Goal: Information Seeking & Learning: Learn about a topic

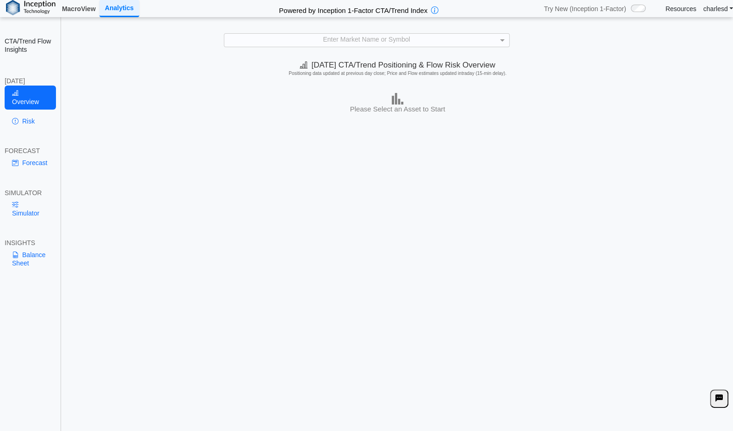
click at [83, 6] on link "MacroView" at bounding box center [78, 9] width 41 height 16
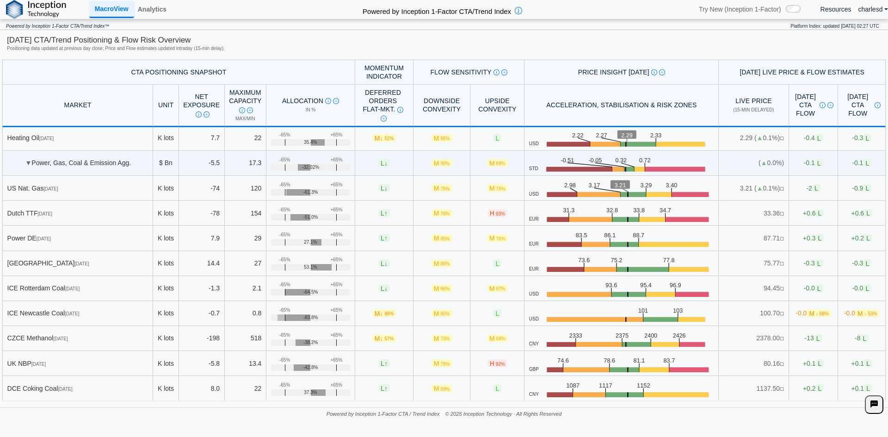
scroll to position [1069, 0]
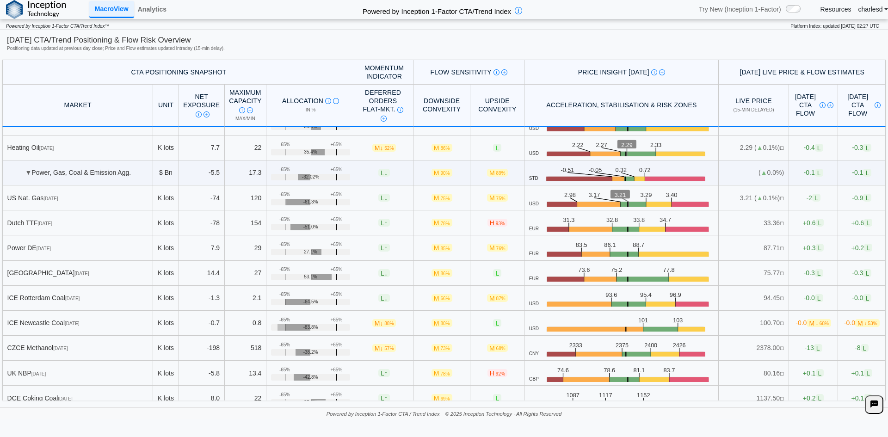
drag, startPoint x: 271, startPoint y: 194, endPoint x: 340, endPoint y: 196, distance: 68.5
click at [330, 196] on td "+65% -65% -61.3%" at bounding box center [310, 198] width 89 height 25
click at [152, 16] on link "Analytics" at bounding box center [152, 9] width 36 height 16
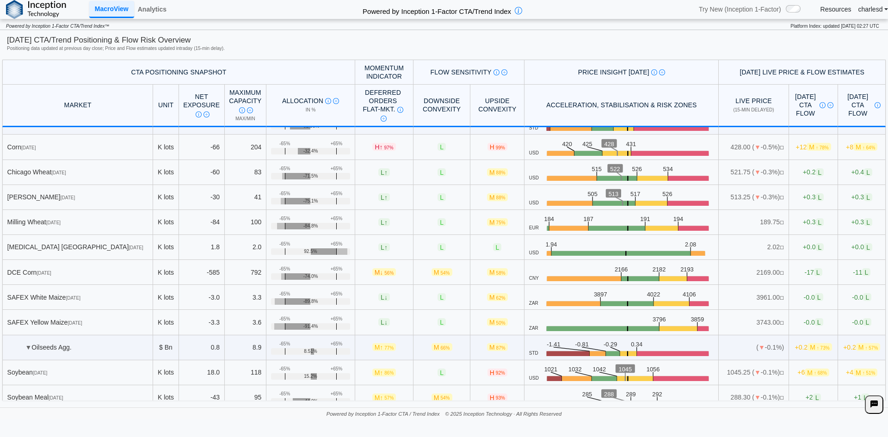
scroll to position [46, 0]
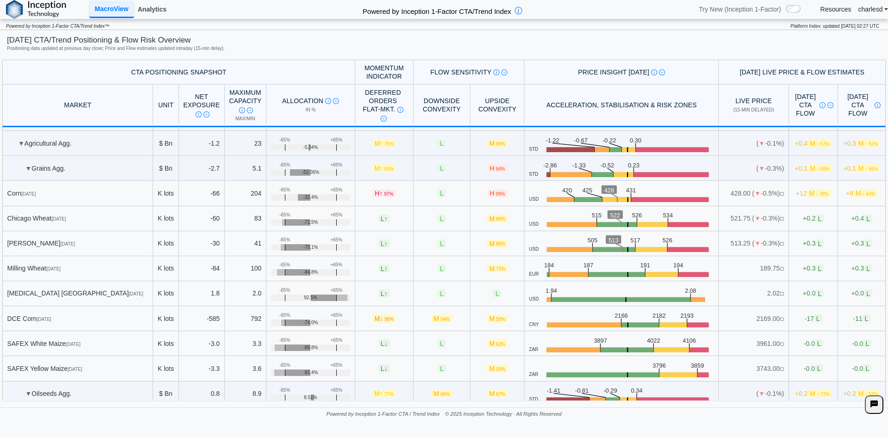
click at [145, 7] on link "Analytics" at bounding box center [152, 9] width 36 height 16
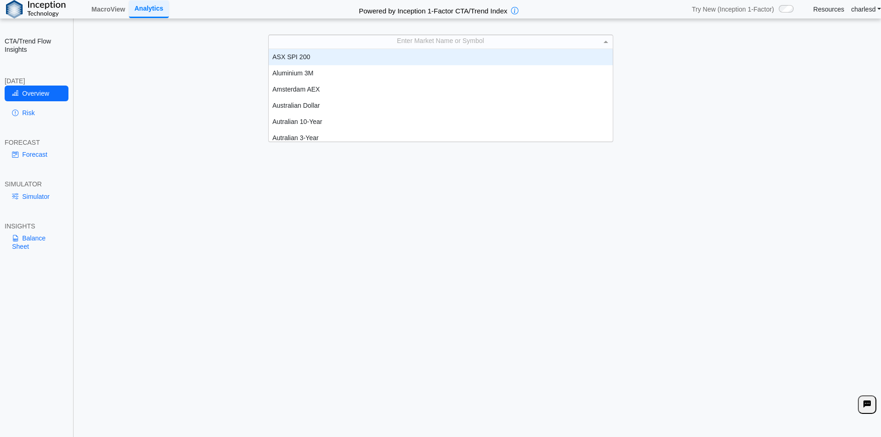
click at [463, 37] on div "Enter Market Name or Symbol" at bounding box center [441, 41] width 344 height 13
type input "****"
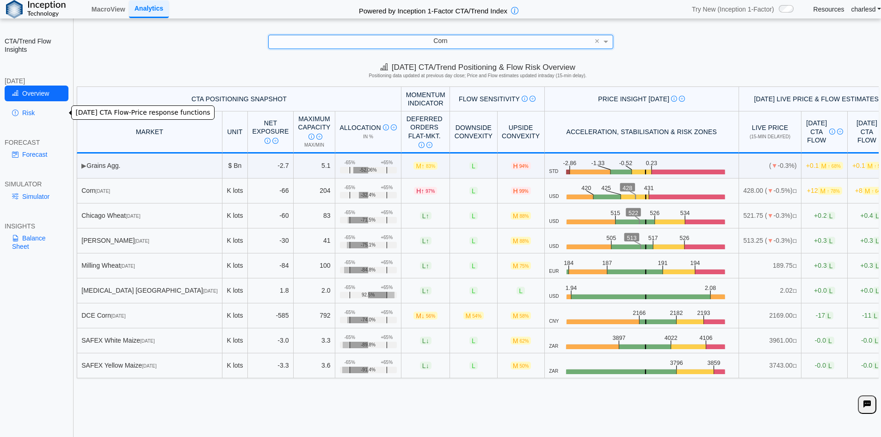
click at [33, 116] on link "Risk" at bounding box center [37, 113] width 64 height 16
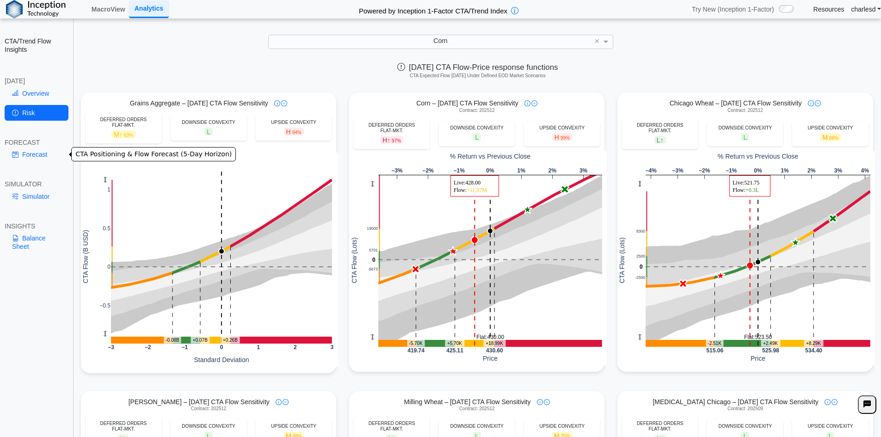
click at [34, 149] on link "Forecast" at bounding box center [37, 155] width 64 height 16
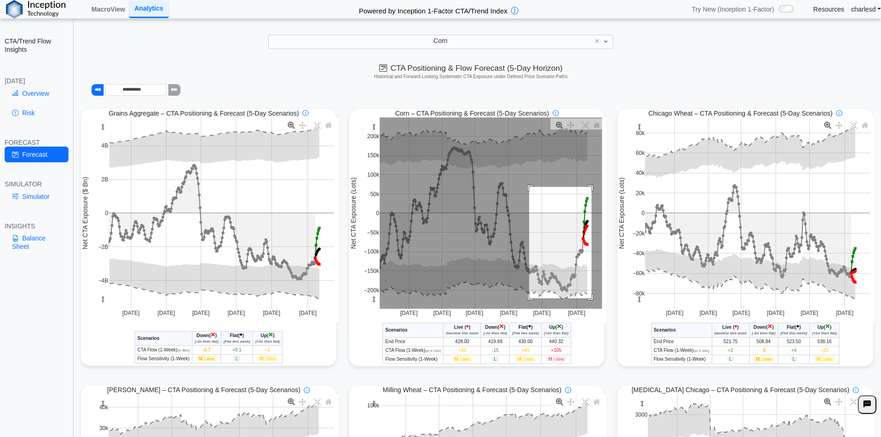
drag, startPoint x: 526, startPoint y: 188, endPoint x: 588, endPoint y: 298, distance: 126.4
click at [588, 298] on rect at bounding box center [491, 214] width 223 height 192
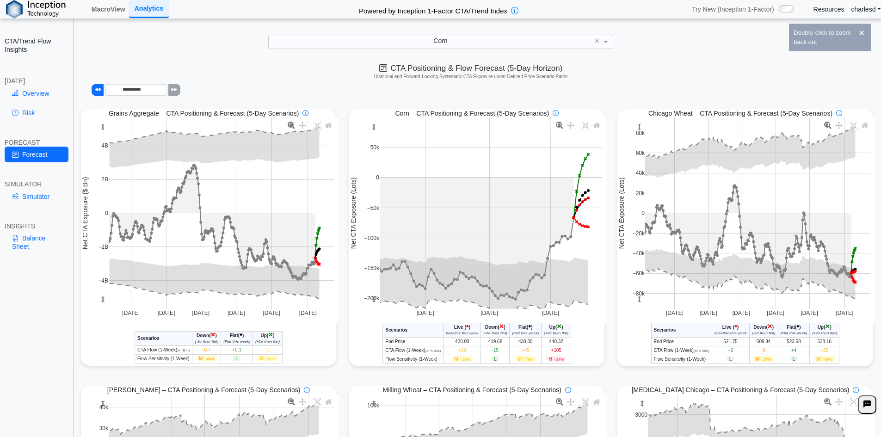
drag, startPoint x: 374, startPoint y: 132, endPoint x: 373, endPoint y: 151, distance: 19.0
click at [373, 151] on g at bounding box center [490, 213] width 241 height 210
click at [35, 197] on link "Simulator" at bounding box center [37, 197] width 64 height 16
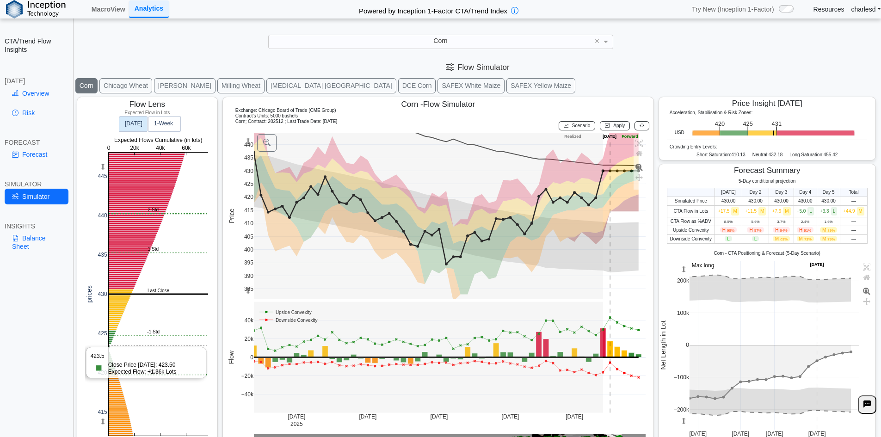
click at [124, 346] on rect at bounding box center [158, 294] width 99 height 283
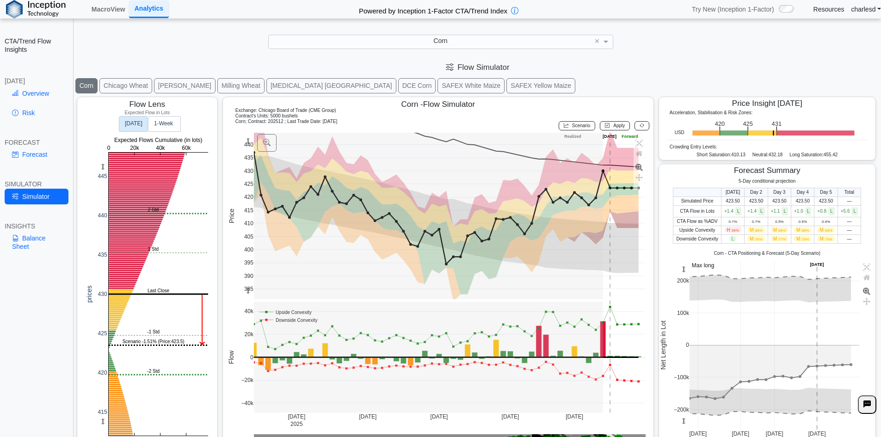
drag, startPoint x: 104, startPoint y: 166, endPoint x: 98, endPoint y: 167, distance: 6.1
click at [98, 167] on div "0 20k 40k 60k 415 420 425 430 435 440 445 0 20k 40k 60k prices Expected Flows C…" at bounding box center [146, 280] width 123 height 328
click at [35, 108] on link "Risk" at bounding box center [37, 113] width 64 height 16
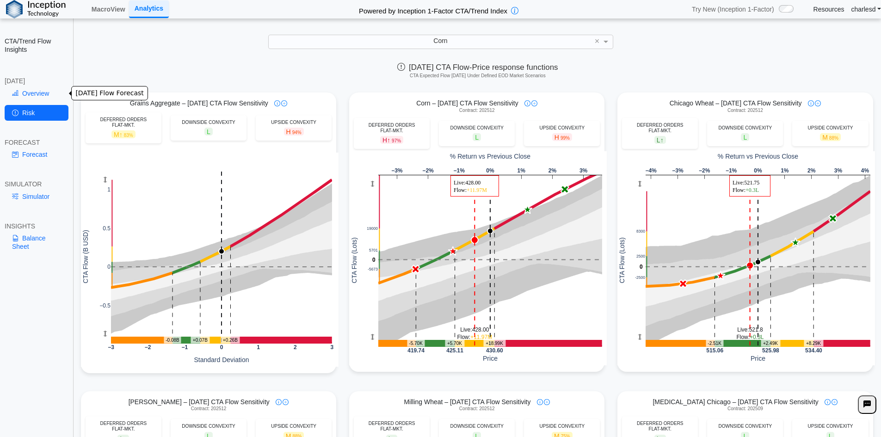
click at [25, 98] on link "Overview" at bounding box center [37, 94] width 64 height 16
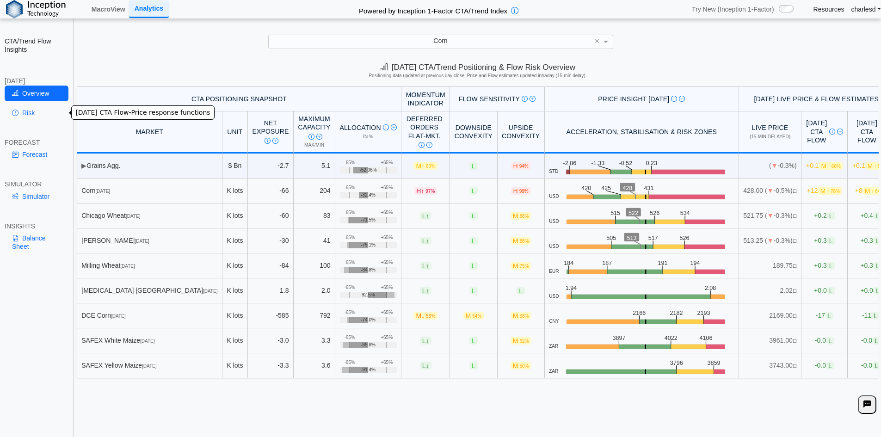
click at [39, 118] on link "Risk" at bounding box center [37, 113] width 64 height 16
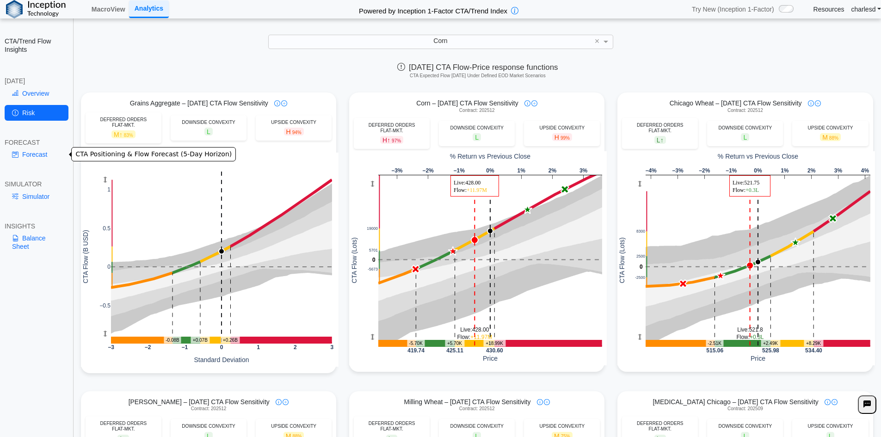
click at [35, 149] on link "Forecast" at bounding box center [37, 155] width 64 height 16
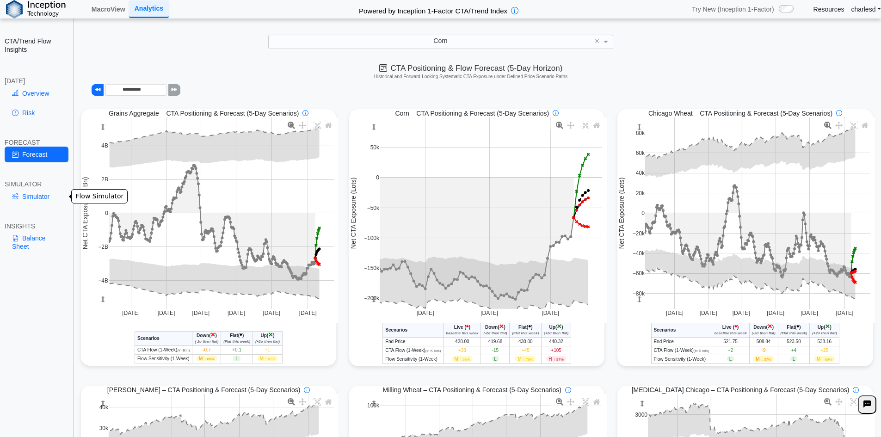
drag, startPoint x: 19, startPoint y: 198, endPoint x: 33, endPoint y: 198, distance: 14.3
click at [19, 198] on link "Simulator" at bounding box center [37, 197] width 64 height 16
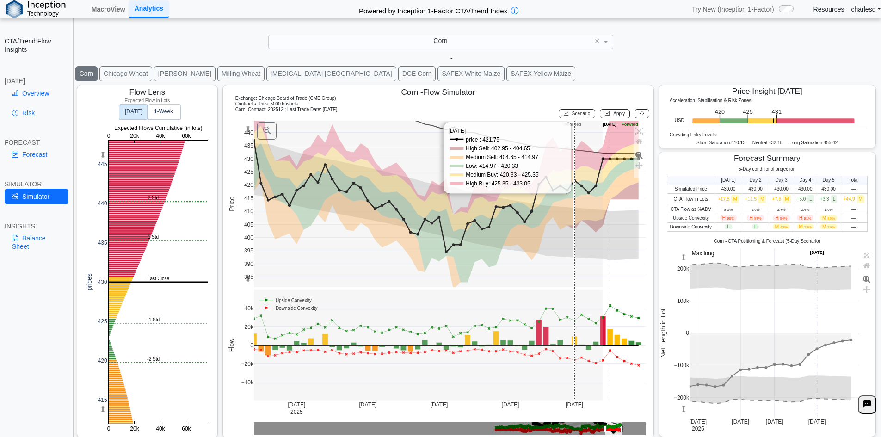
scroll to position [15, 0]
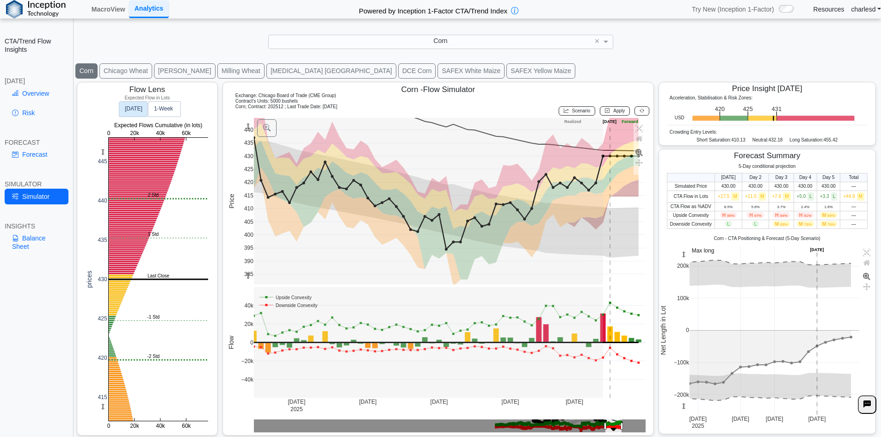
click at [128, 291] on rect at bounding box center [158, 279] width 99 height 283
click at [130, 297] on rect at bounding box center [158, 279] width 99 height 283
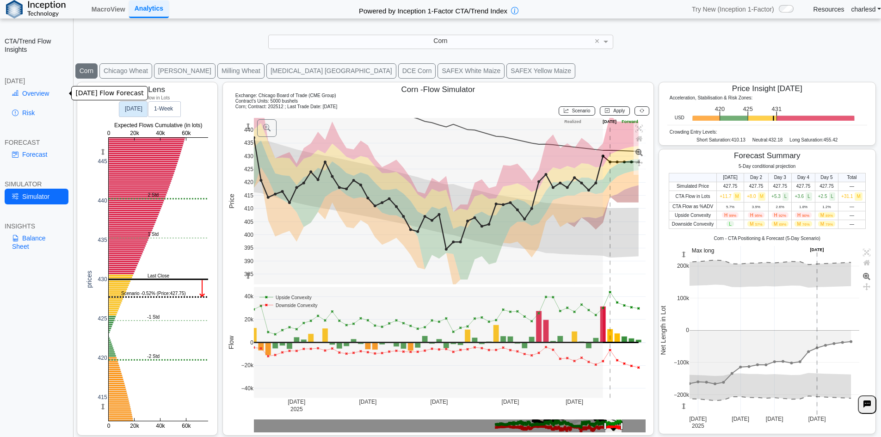
click at [36, 98] on link "Overview" at bounding box center [37, 94] width 64 height 16
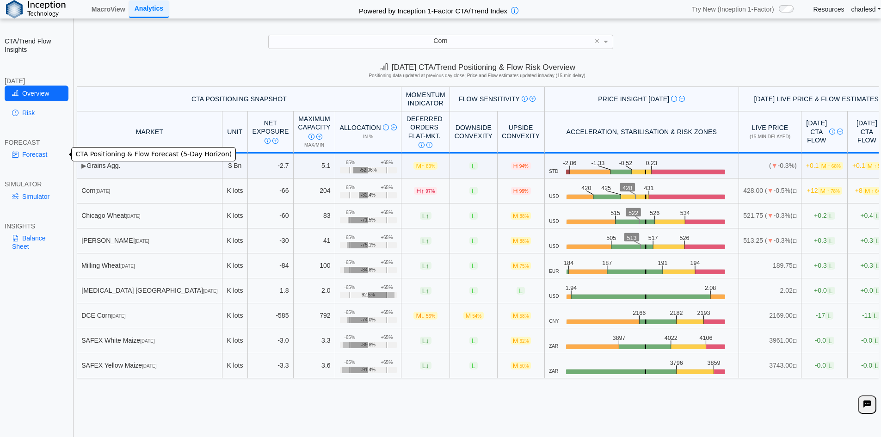
click at [25, 108] on link "Risk" at bounding box center [37, 113] width 64 height 16
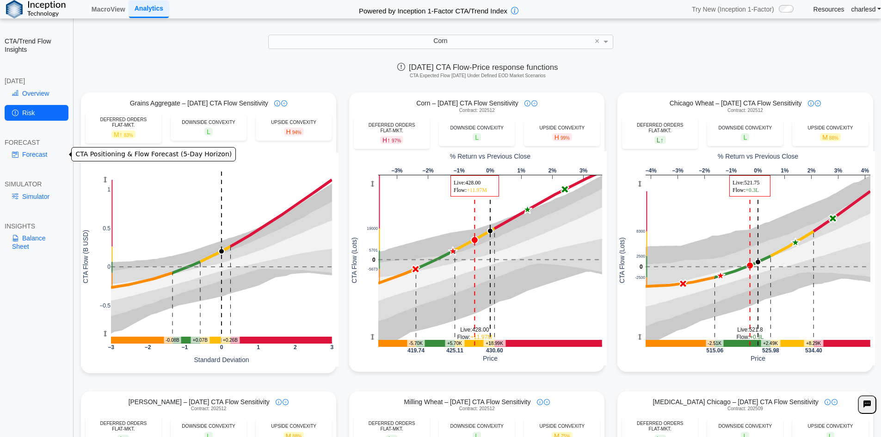
click at [28, 157] on link "Forecast" at bounding box center [37, 155] width 64 height 16
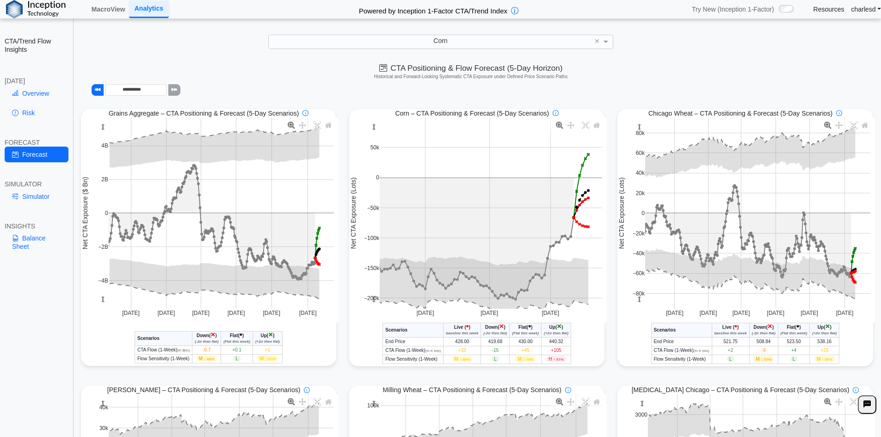
click at [49, 206] on div "Simulator" at bounding box center [37, 198] width 64 height 19
click at [48, 201] on link "Simulator" at bounding box center [37, 197] width 64 height 16
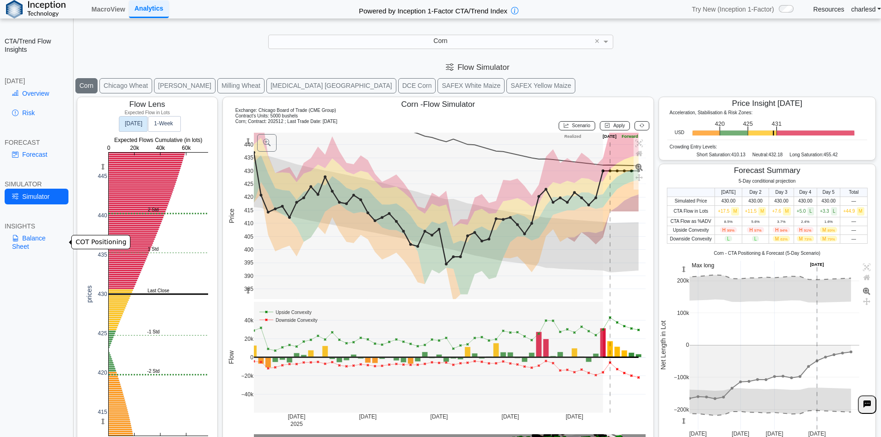
click at [41, 244] on link "Balance Sheet" at bounding box center [37, 242] width 64 height 24
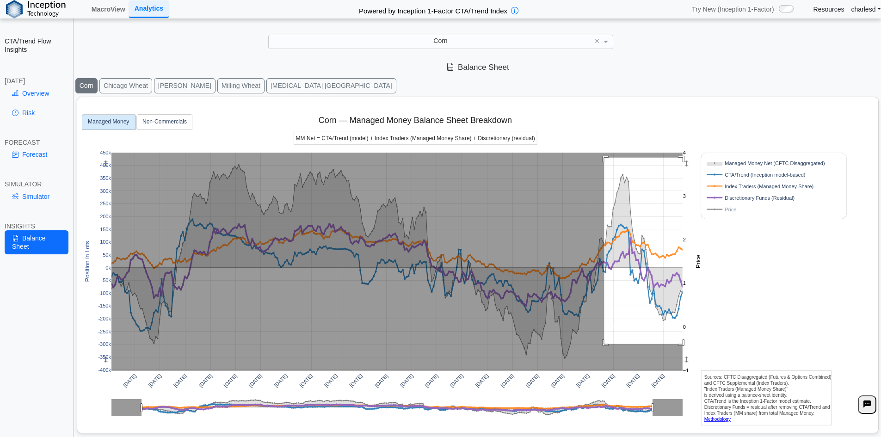
drag, startPoint x: 620, startPoint y: 189, endPoint x: 706, endPoint y: 344, distance: 177.9
click at [706, 344] on div "[DATE] [DATE] [DATE] [DATE] [DATE] [DATE] [DATE] [DATE] [DATE] [DATE] [DATE] [D…" at bounding box center [474, 263] width 786 height 332
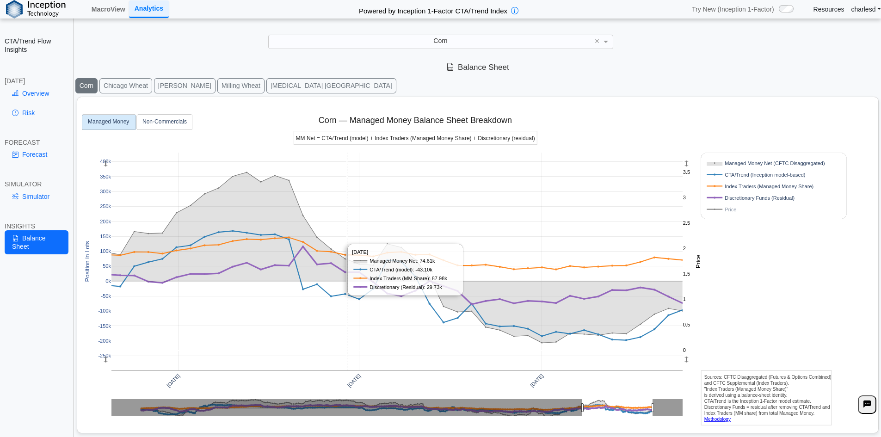
click at [476, 226] on rect at bounding box center [396, 262] width 571 height 218
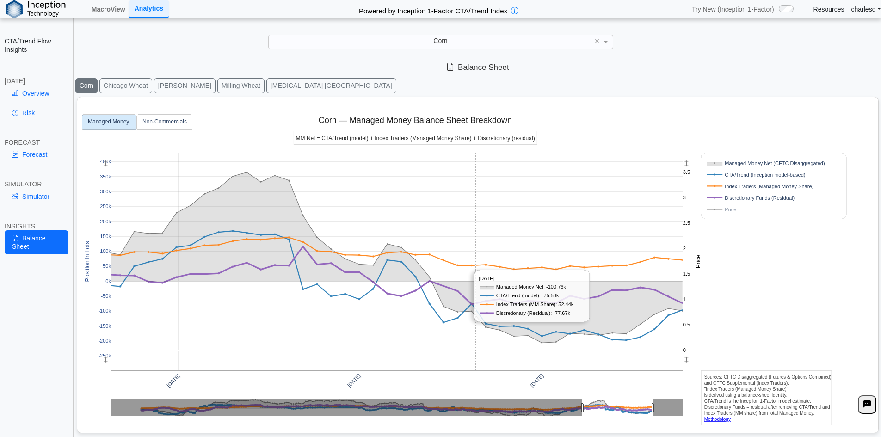
click at [476, 226] on rect at bounding box center [396, 262] width 571 height 218
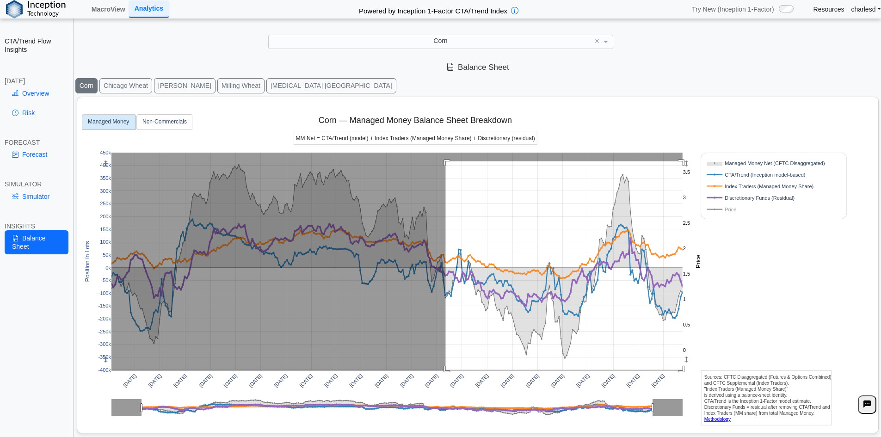
drag, startPoint x: 446, startPoint y: 161, endPoint x: 709, endPoint y: 396, distance: 351.9
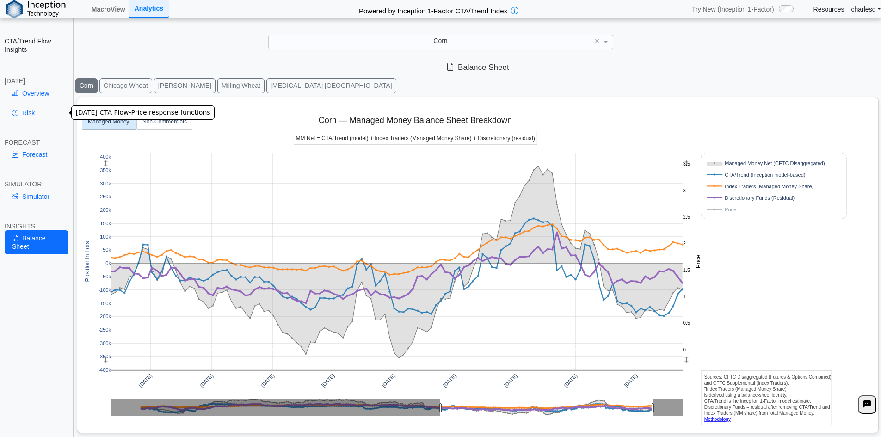
click at [30, 100] on link "Overview" at bounding box center [37, 94] width 64 height 16
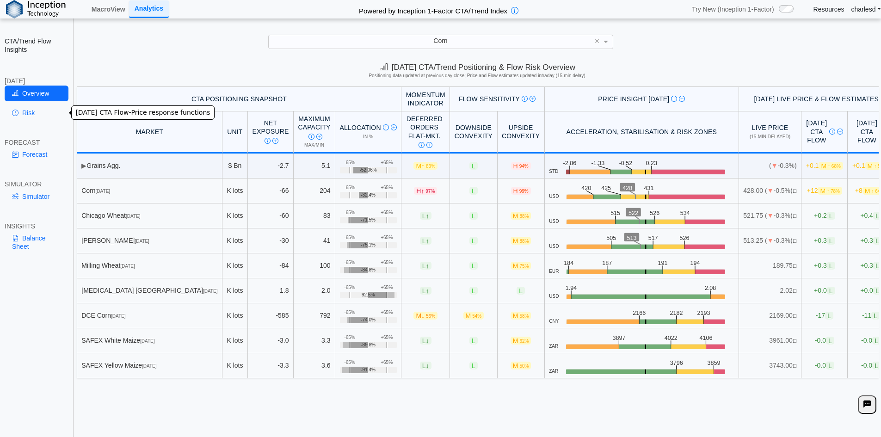
click at [32, 112] on link "Risk" at bounding box center [37, 113] width 64 height 16
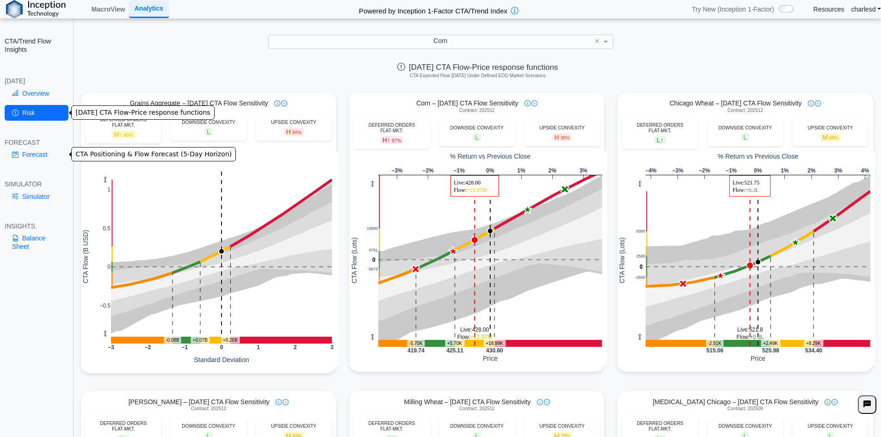
click at [28, 155] on link "Forecast" at bounding box center [37, 155] width 64 height 16
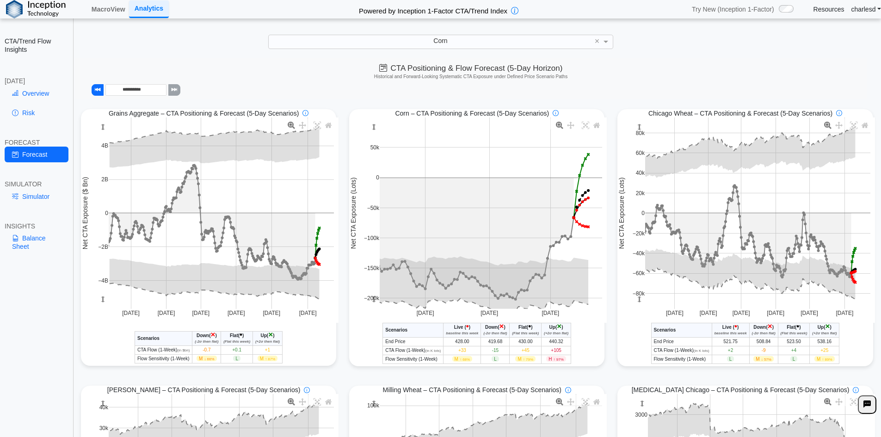
click at [35, 195] on link "Simulator" at bounding box center [37, 197] width 64 height 16
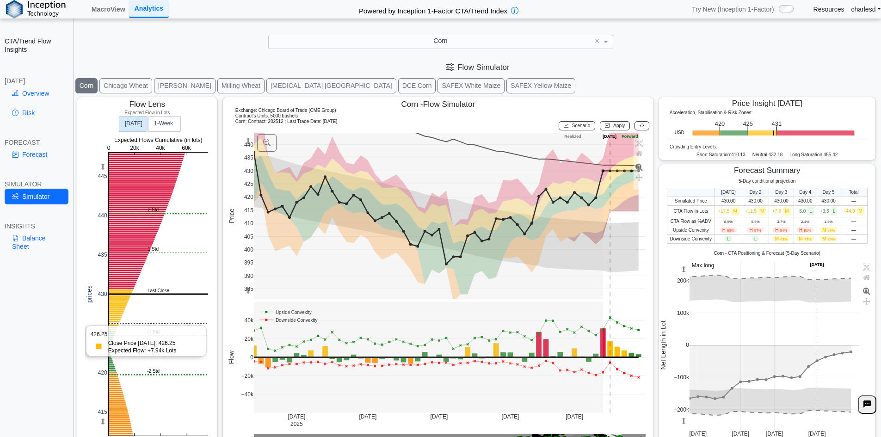
click at [133, 324] on rect at bounding box center [158, 294] width 99 height 283
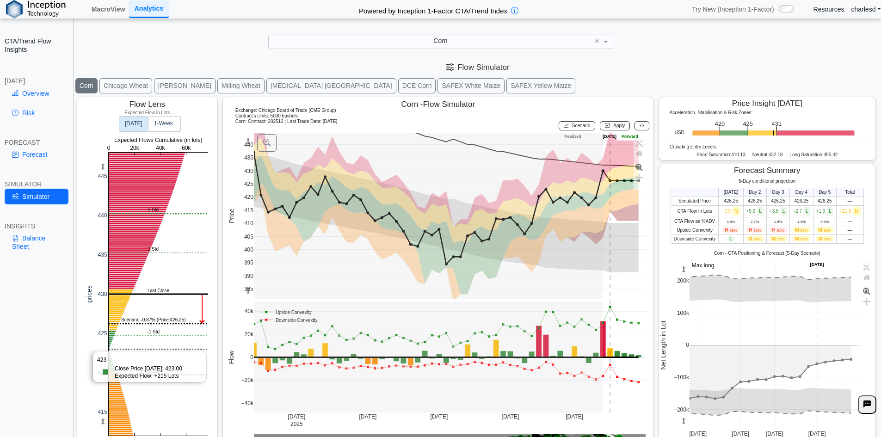
click at [155, 350] on rect at bounding box center [158, 294] width 99 height 283
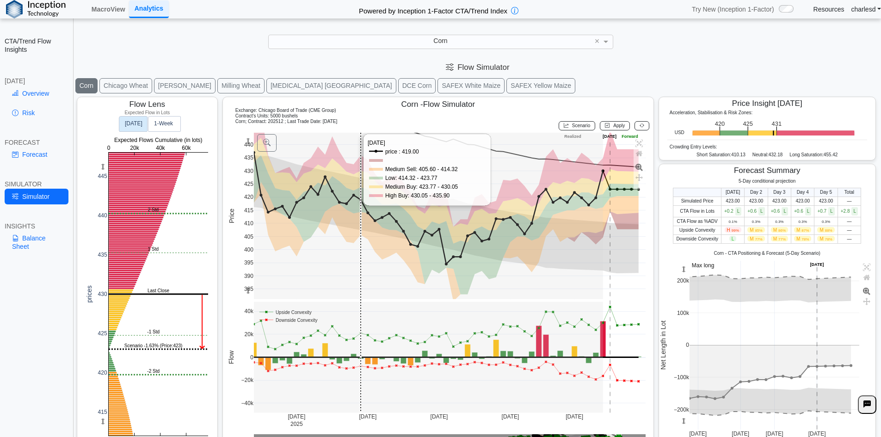
scroll to position [15, 0]
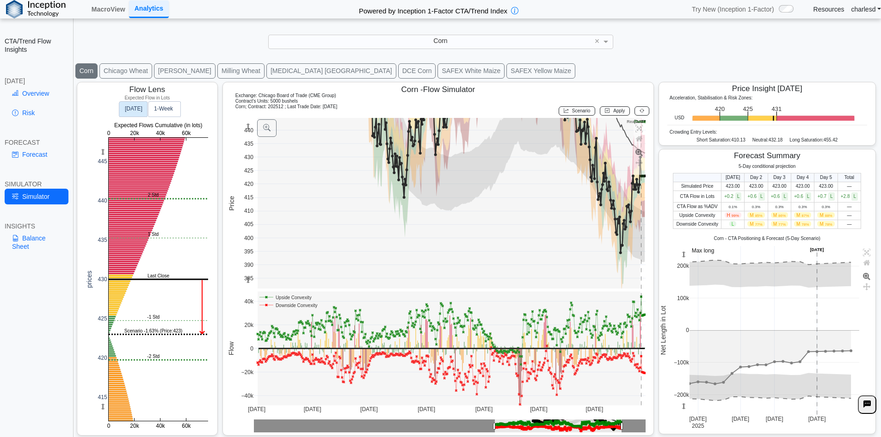
drag, startPoint x: 604, startPoint y: 425, endPoint x: 496, endPoint y: 425, distance: 107.8
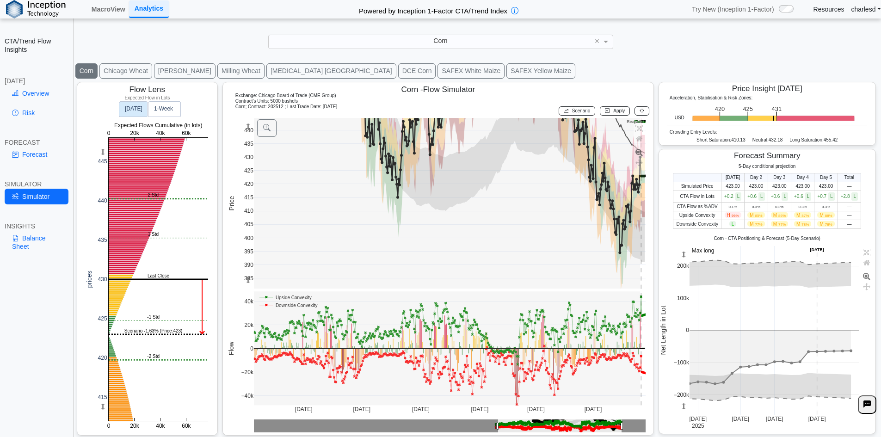
click at [284, 298] on rect at bounding box center [294, 297] width 75 height 9
click at [285, 306] on rect at bounding box center [294, 305] width 75 height 9
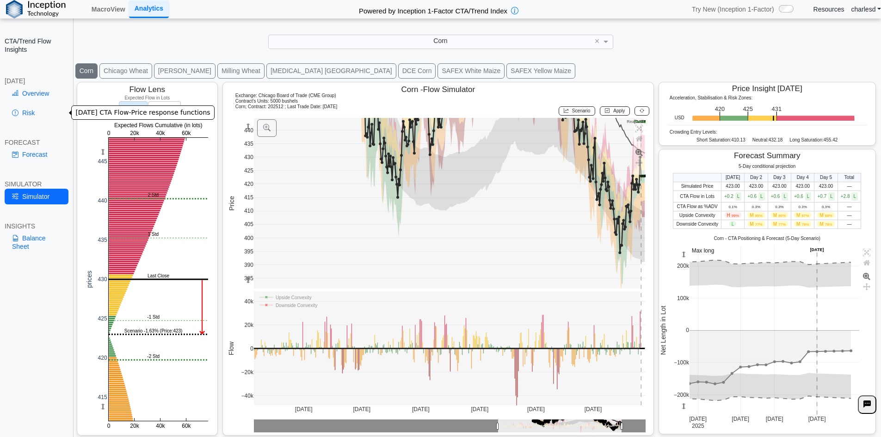
click at [32, 107] on link "Risk" at bounding box center [37, 113] width 64 height 16
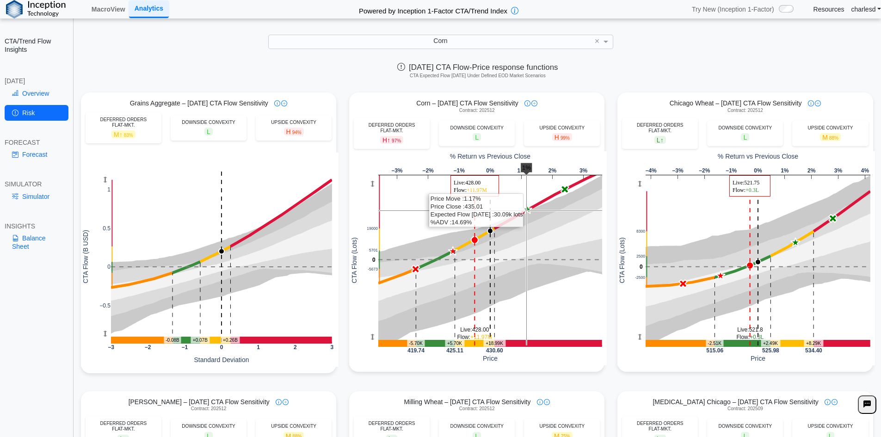
scroll to position [15, 0]
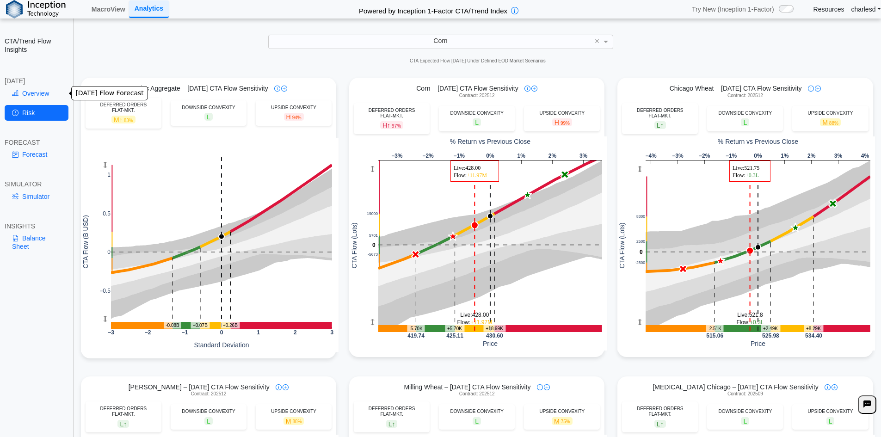
click at [26, 95] on link "Overview" at bounding box center [37, 94] width 64 height 16
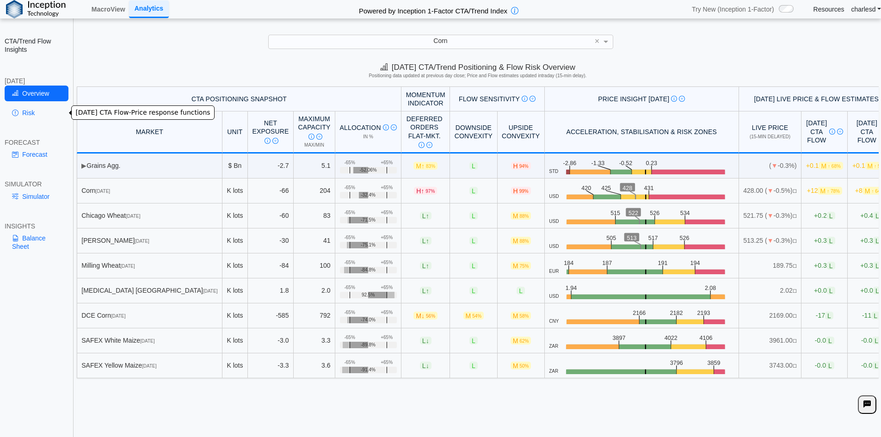
click at [59, 115] on link "Risk" at bounding box center [37, 113] width 64 height 16
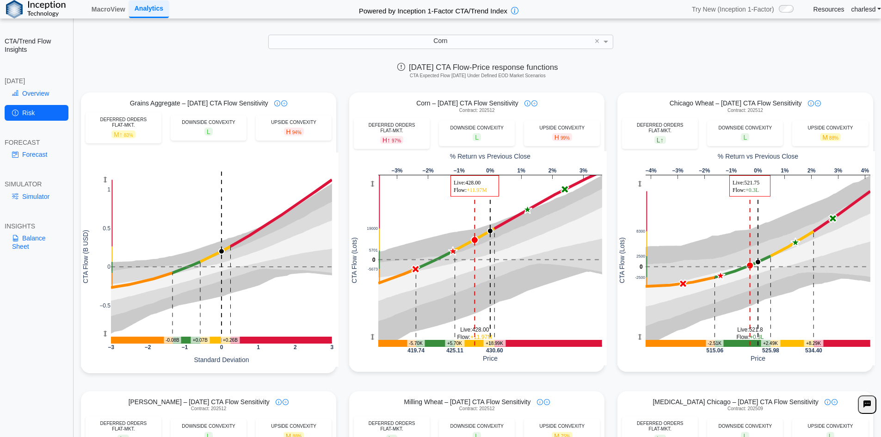
click at [42, 155] on link "Forecast" at bounding box center [37, 155] width 64 height 16
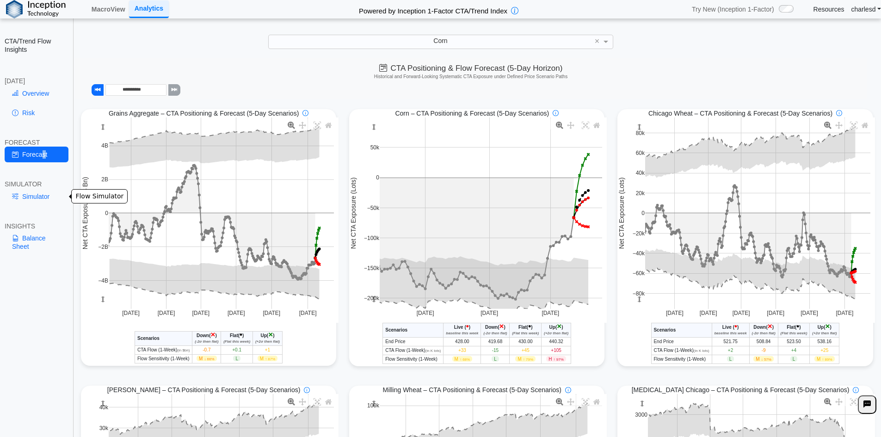
drag, startPoint x: 33, startPoint y: 197, endPoint x: 39, endPoint y: 198, distance: 6.5
click at [33, 197] on link "Simulator" at bounding box center [37, 197] width 64 height 16
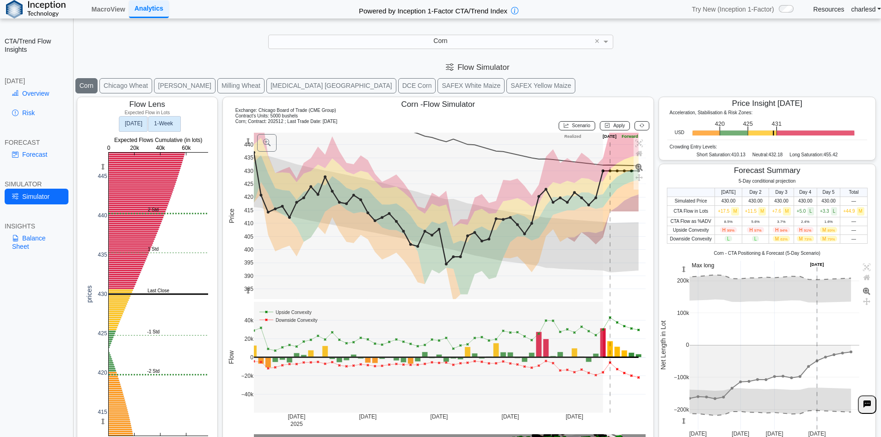
click at [164, 121] on text "1‑Week" at bounding box center [163, 124] width 19 height 6
